Goal: Find specific page/section: Find specific page/section

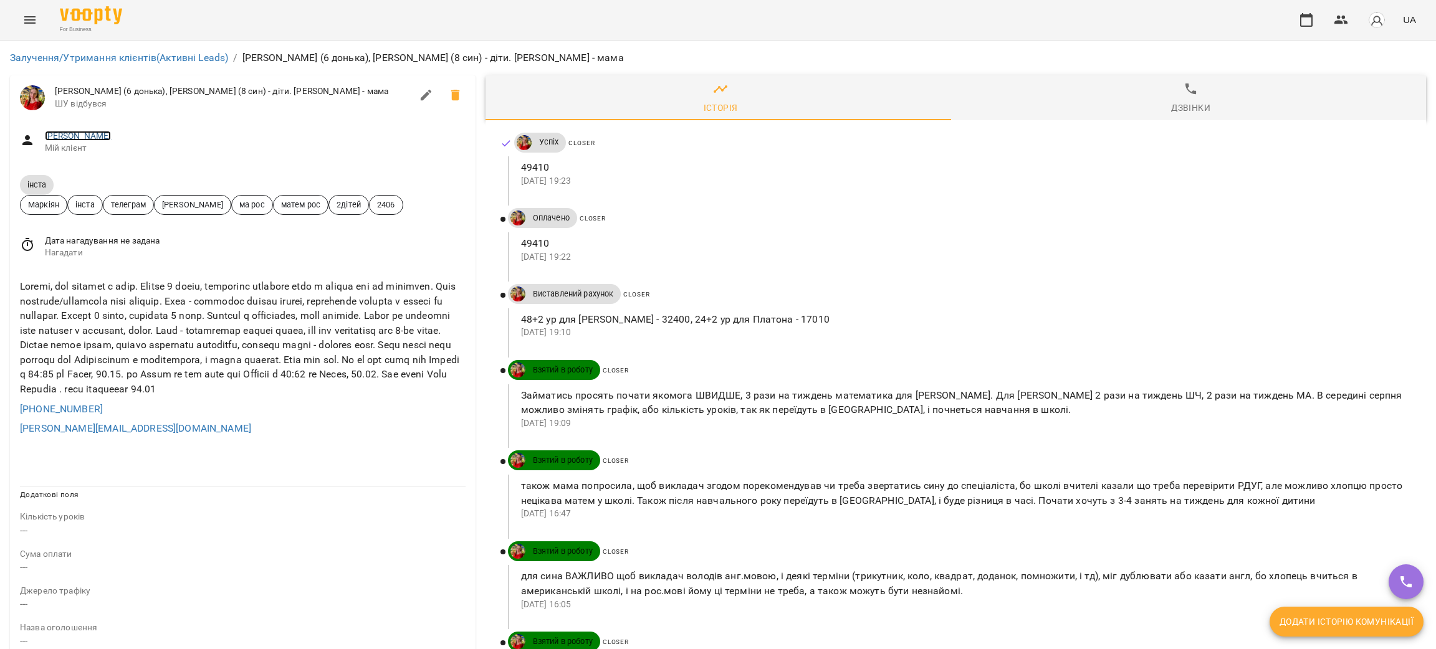
click at [95, 136] on link "[PERSON_NAME]" at bounding box center [78, 136] width 67 height 10
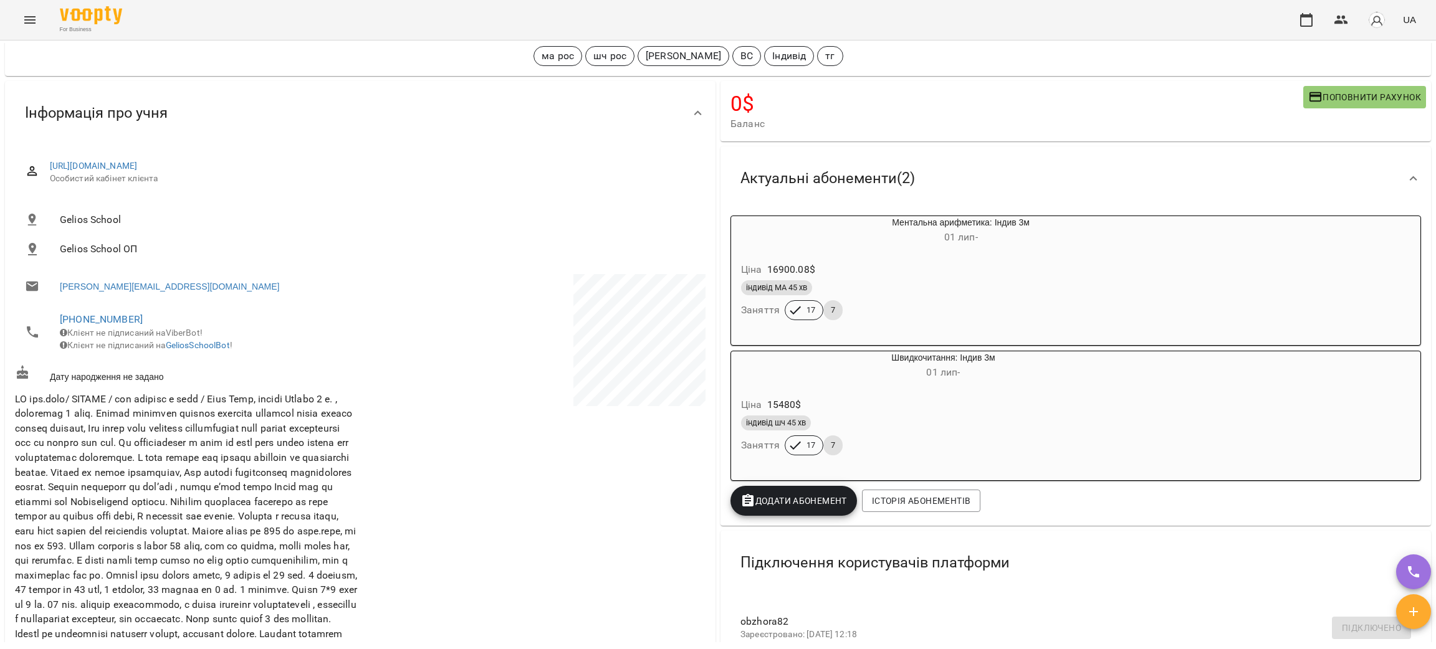
scroll to position [93, 0]
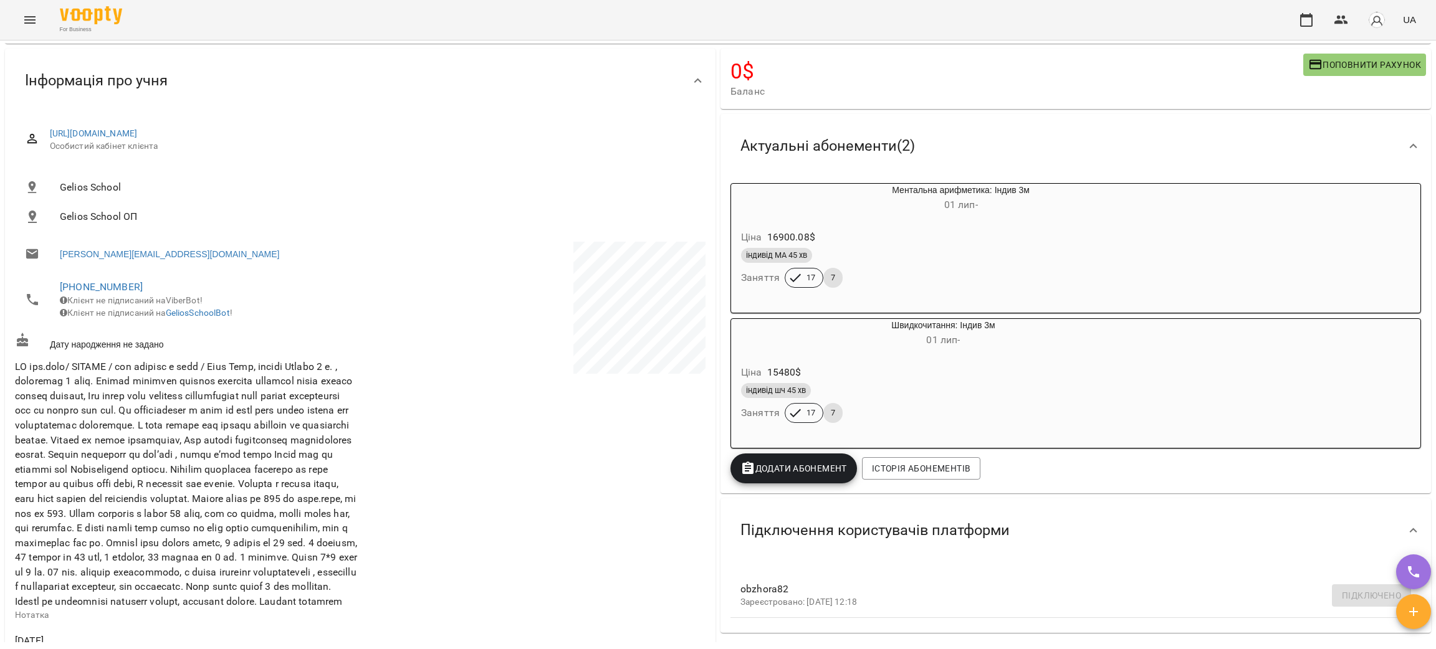
click at [899, 390] on div "індивід шч 45 хв" at bounding box center [913, 390] width 345 height 15
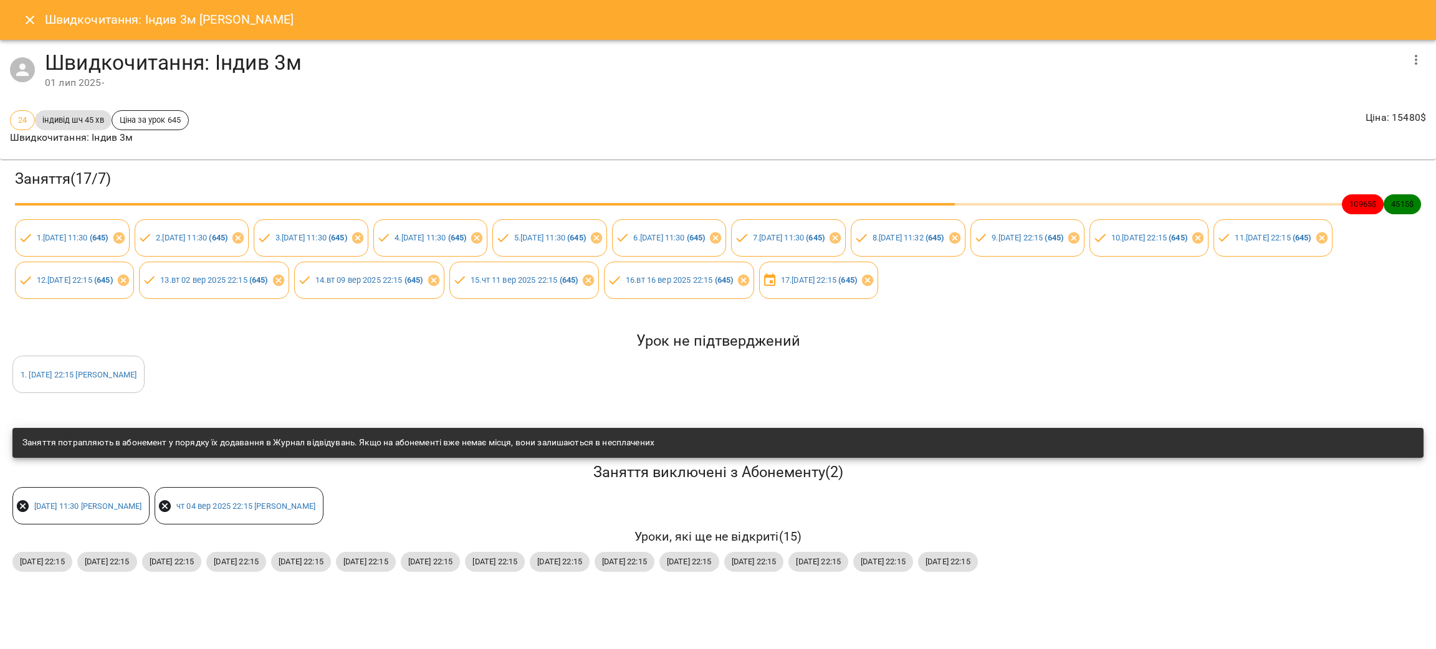
click at [26, 21] on icon "Close" at bounding box center [29, 19] width 15 height 15
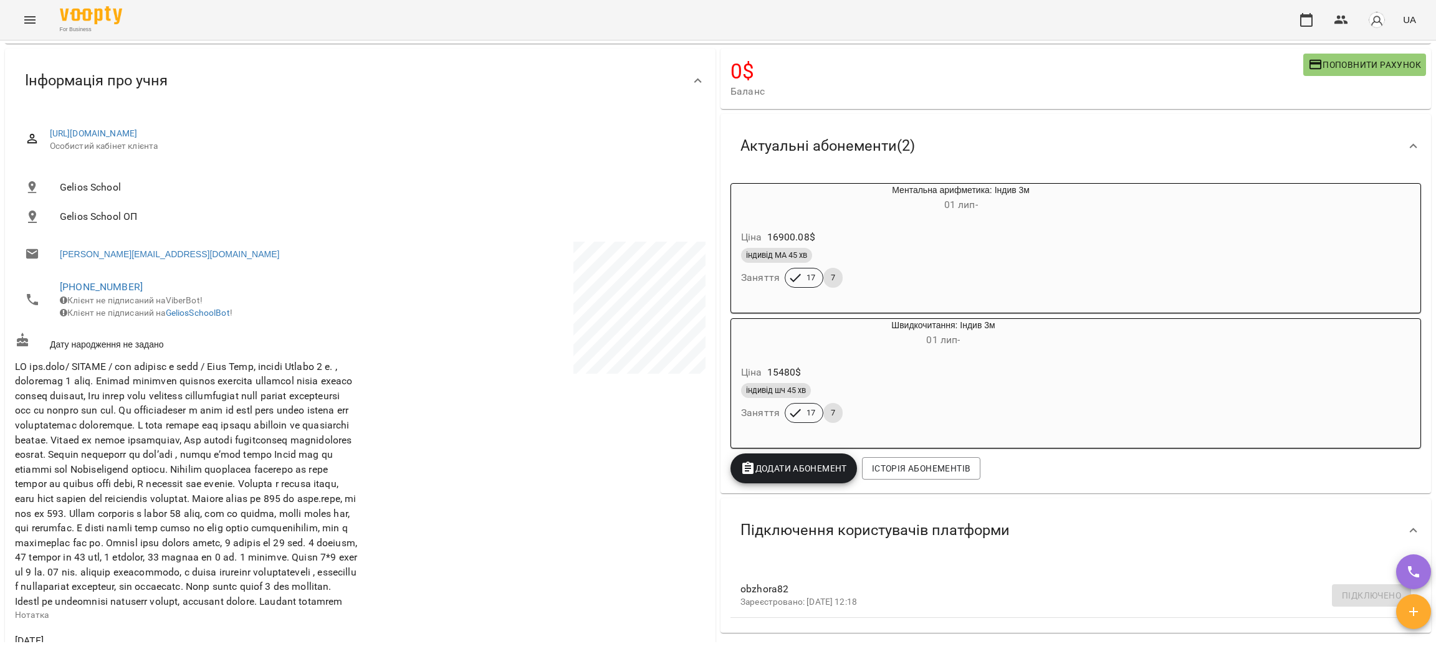
scroll to position [0, 0]
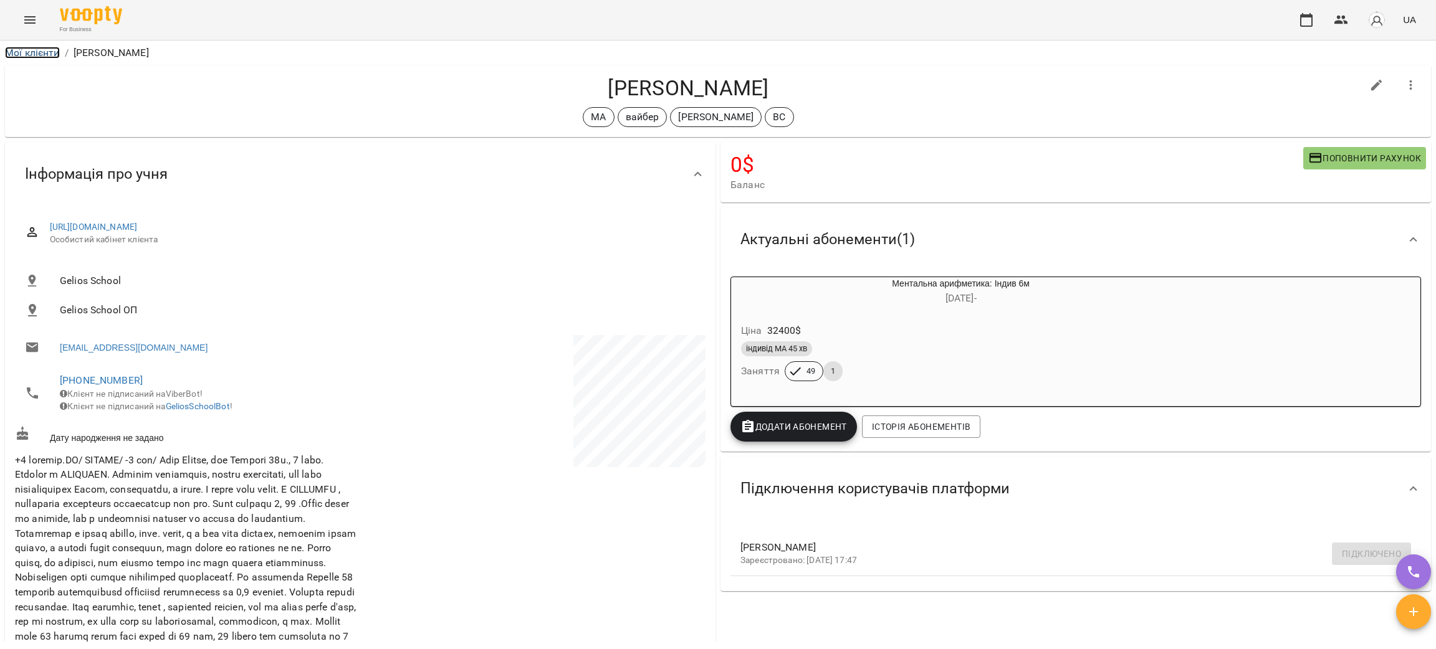
drag, startPoint x: 0, startPoint y: 0, endPoint x: 10, endPoint y: 55, distance: 55.7
click at [10, 55] on link "Мої клієнти" at bounding box center [32, 53] width 55 height 12
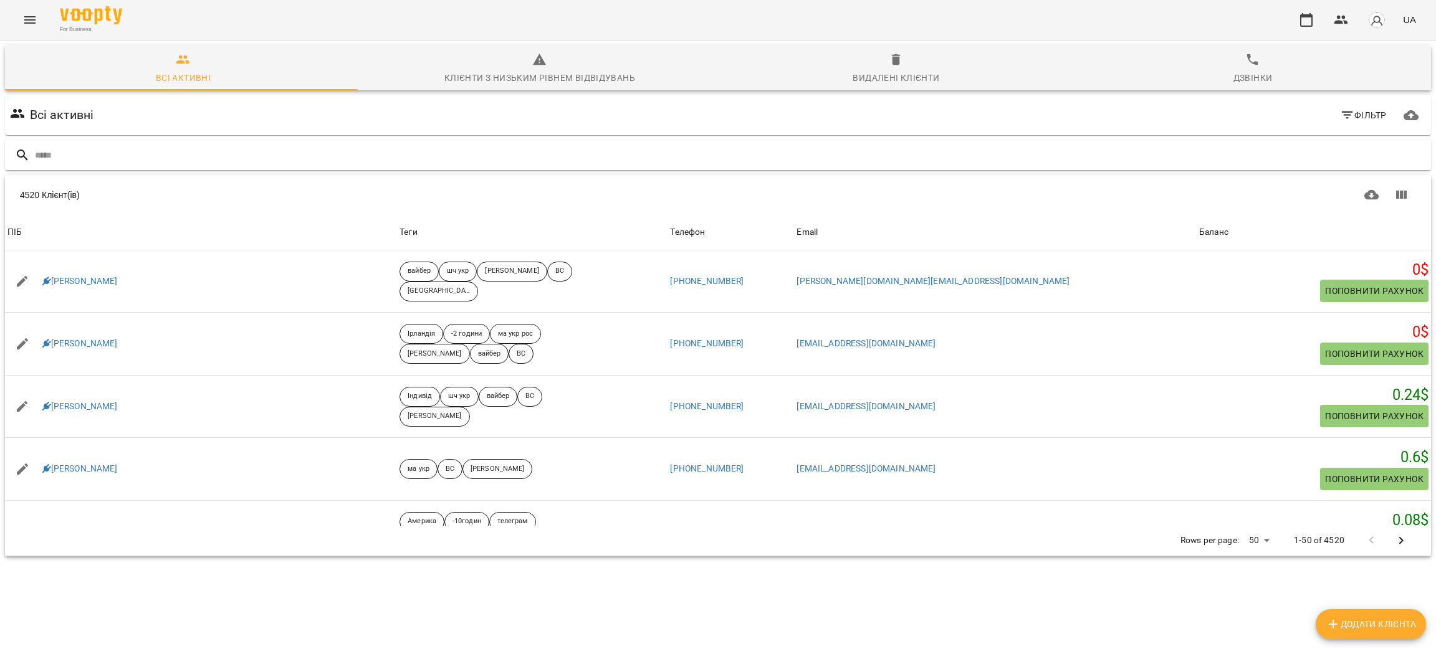
click at [188, 151] on input "text" at bounding box center [730, 155] width 1391 height 21
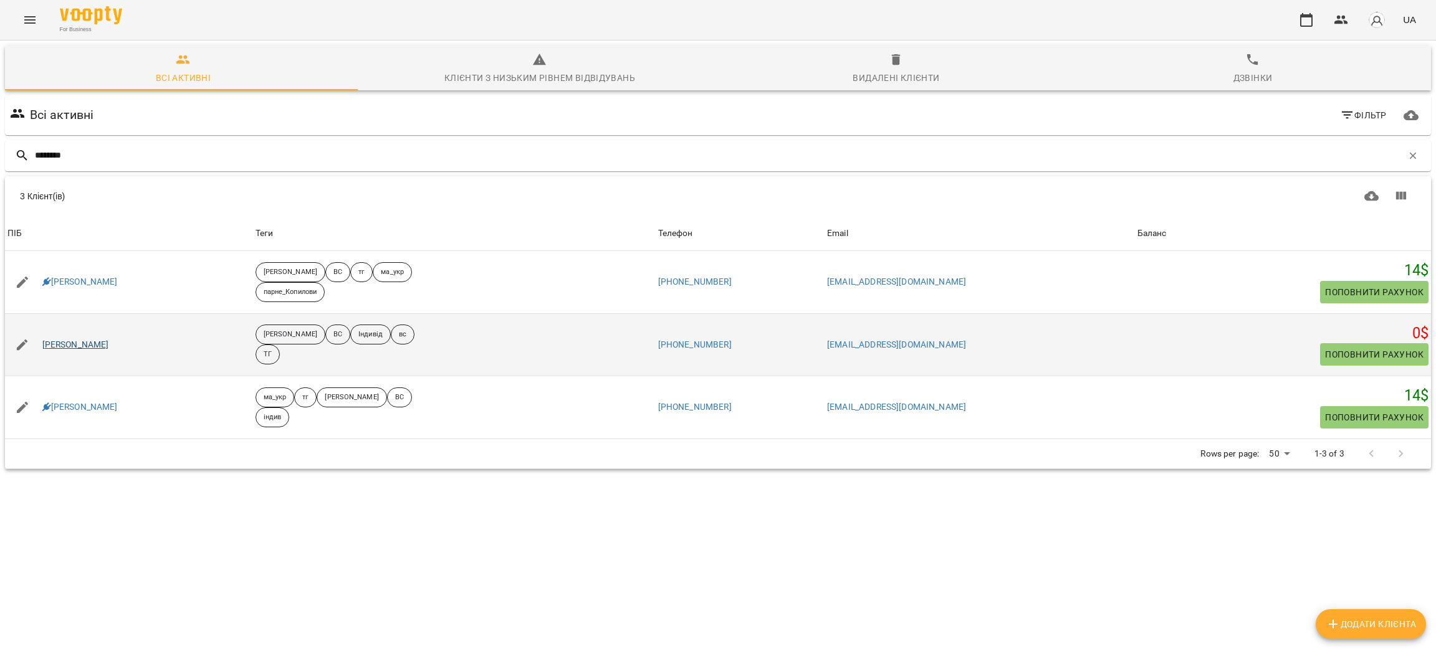
type input "********"
click at [87, 343] on link "Копилова Вікторія" at bounding box center [75, 345] width 67 height 12
